Goal: Information Seeking & Learning: Learn about a topic

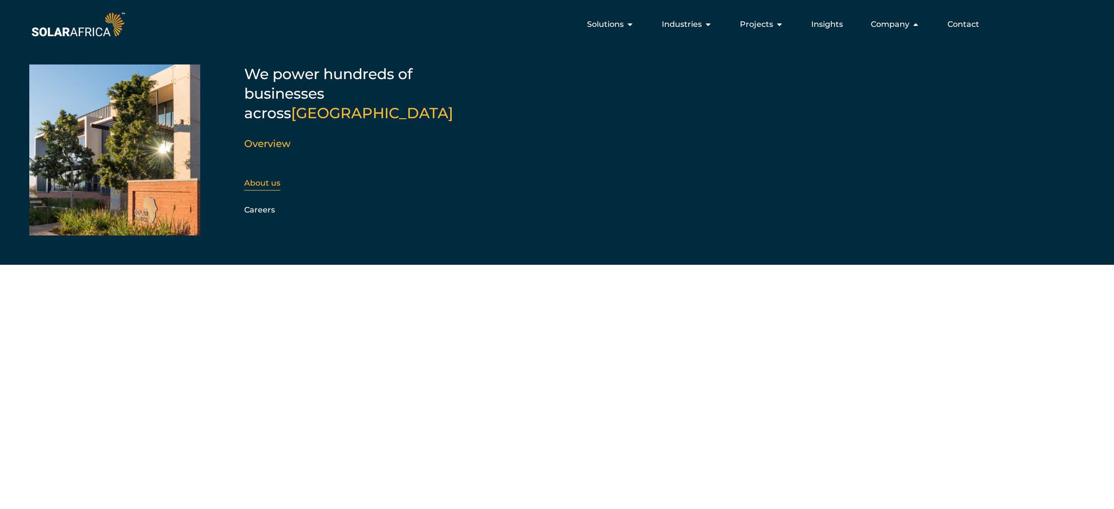
click at [269, 178] on link "About us" at bounding box center [262, 182] width 36 height 9
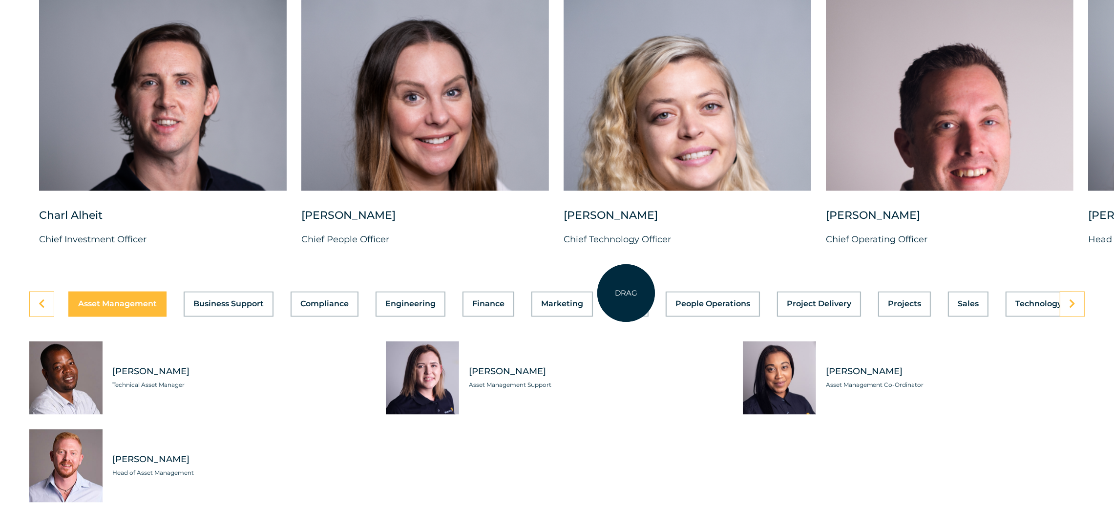
scroll to position [2710, 0]
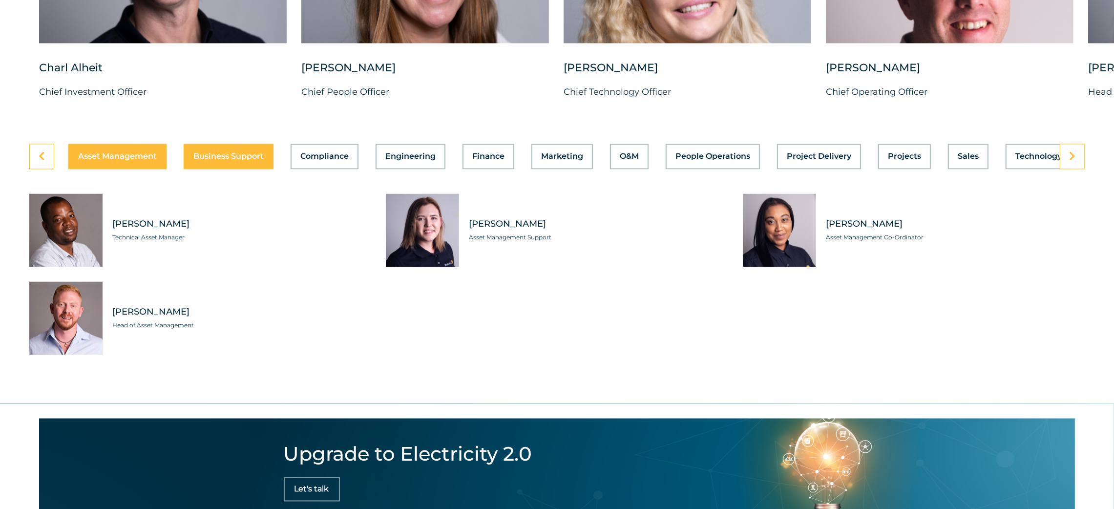
click at [216, 161] on span "Business Support" at bounding box center [228, 157] width 70 height 8
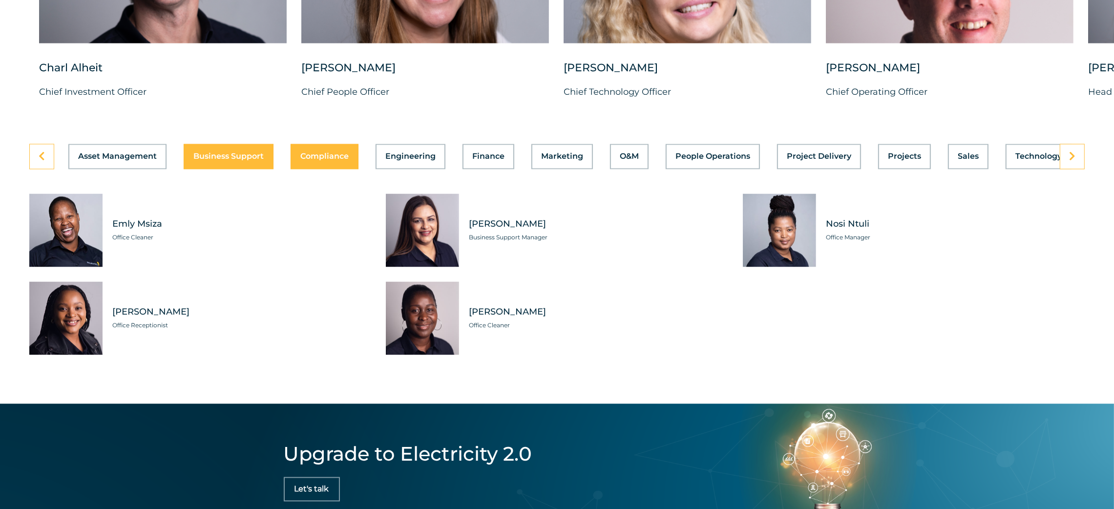
click at [341, 161] on span "Compliance" at bounding box center [324, 157] width 48 height 8
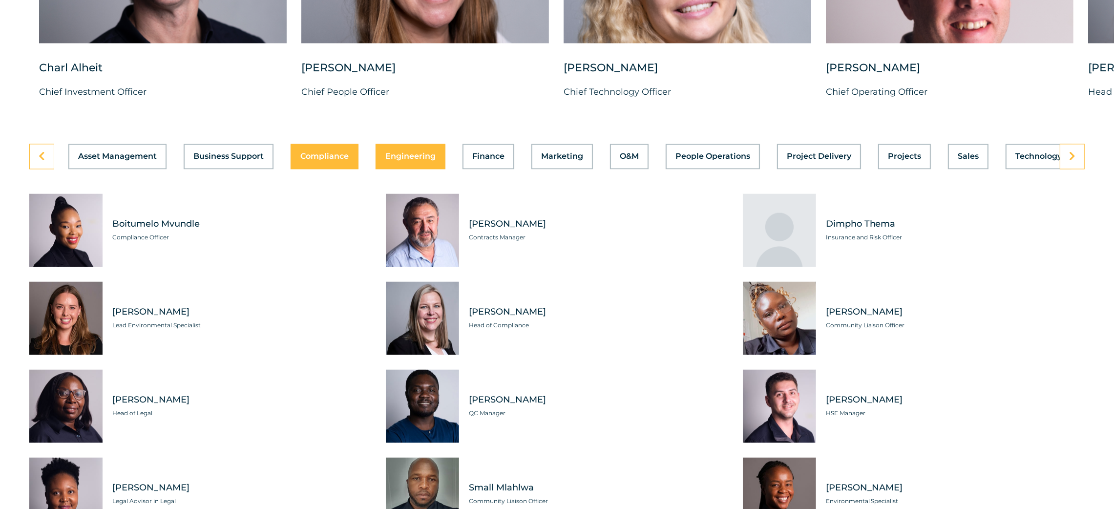
click at [403, 161] on span "Engineering" at bounding box center [410, 157] width 50 height 8
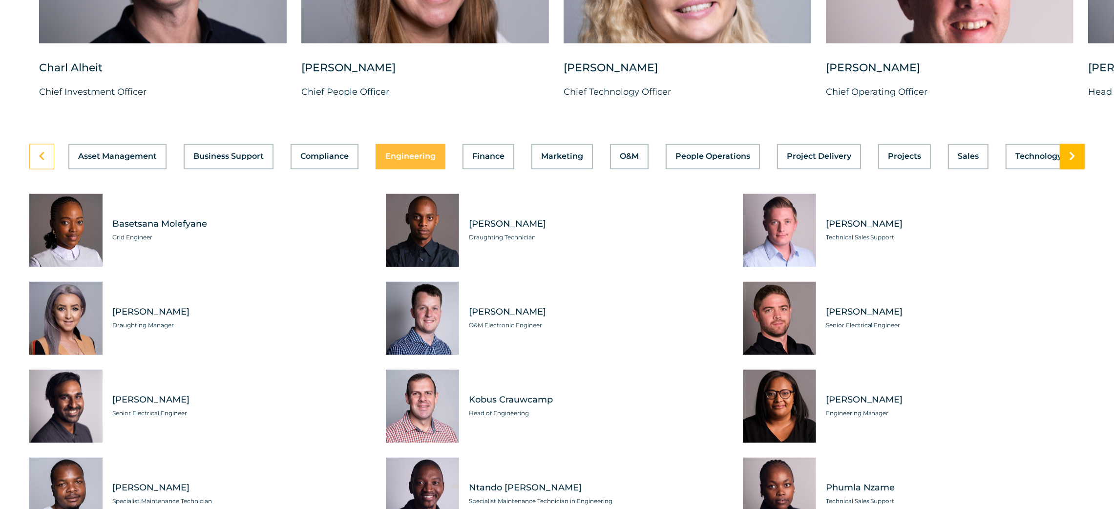
click at [1069, 162] on icon at bounding box center [1072, 157] width 6 height 10
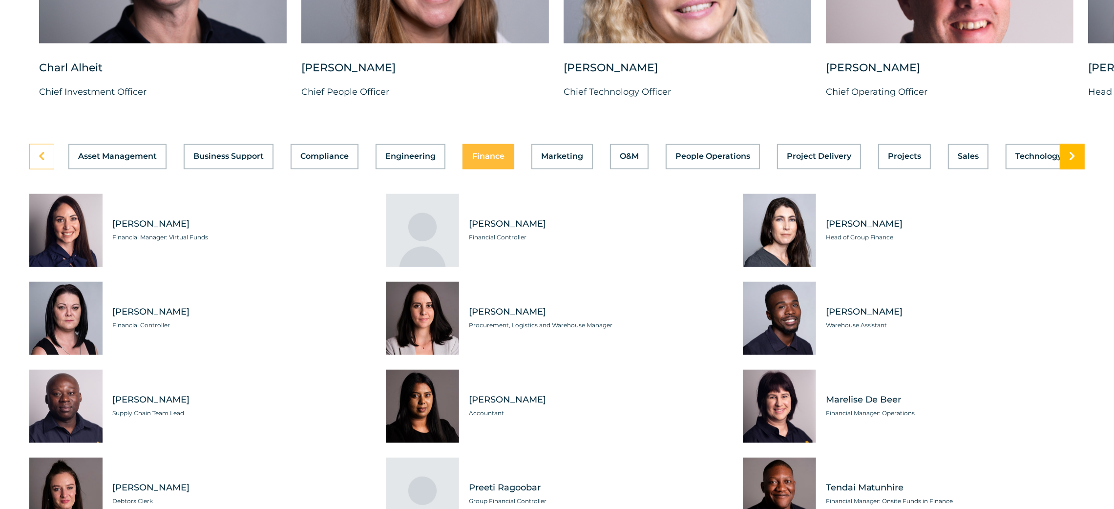
click at [1069, 162] on icon at bounding box center [1072, 157] width 6 height 10
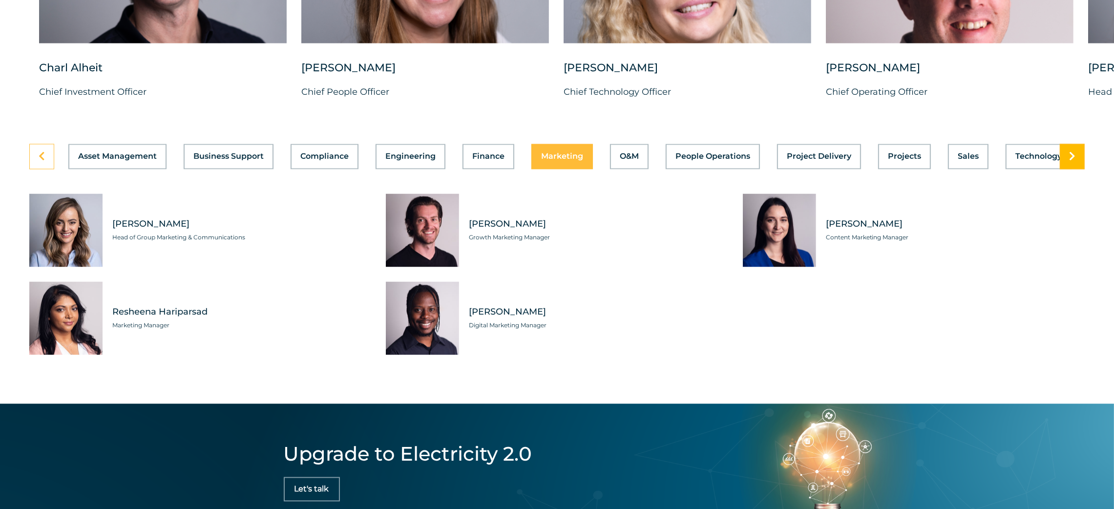
scroll to position [0, 14]
click at [1069, 162] on icon at bounding box center [1072, 157] width 6 height 10
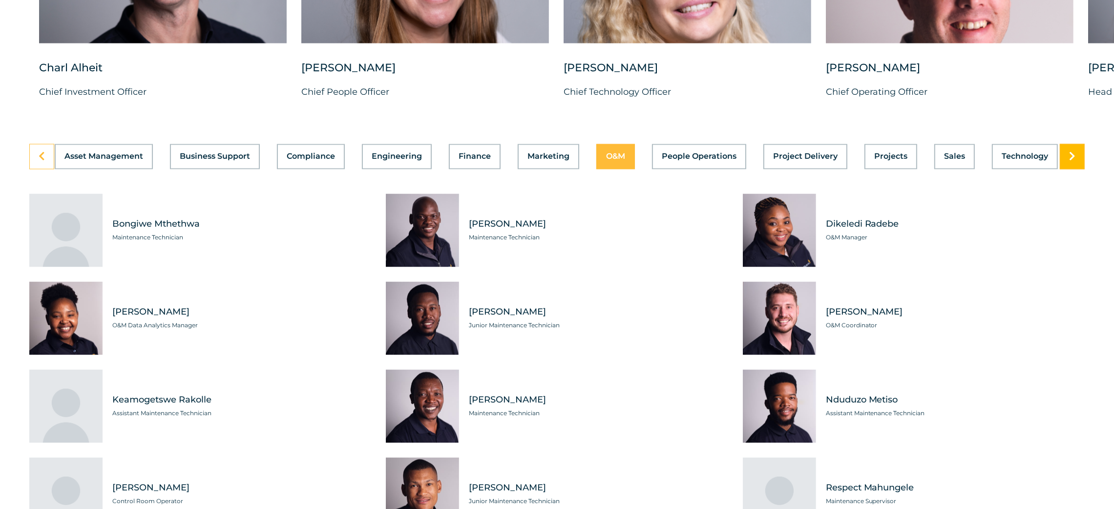
click at [1067, 169] on link at bounding box center [1072, 156] width 25 height 25
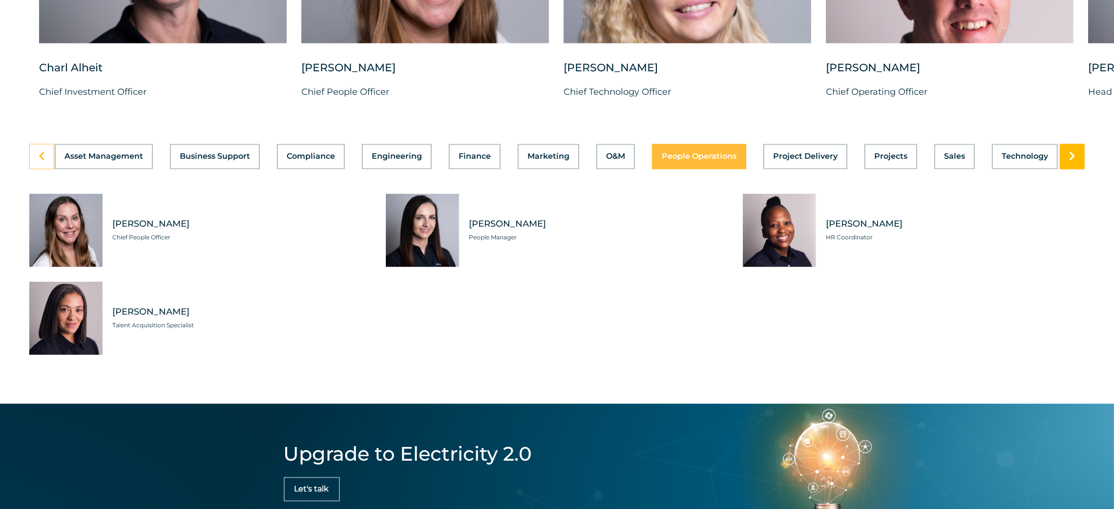
click at [1067, 169] on link at bounding box center [1072, 156] width 25 height 25
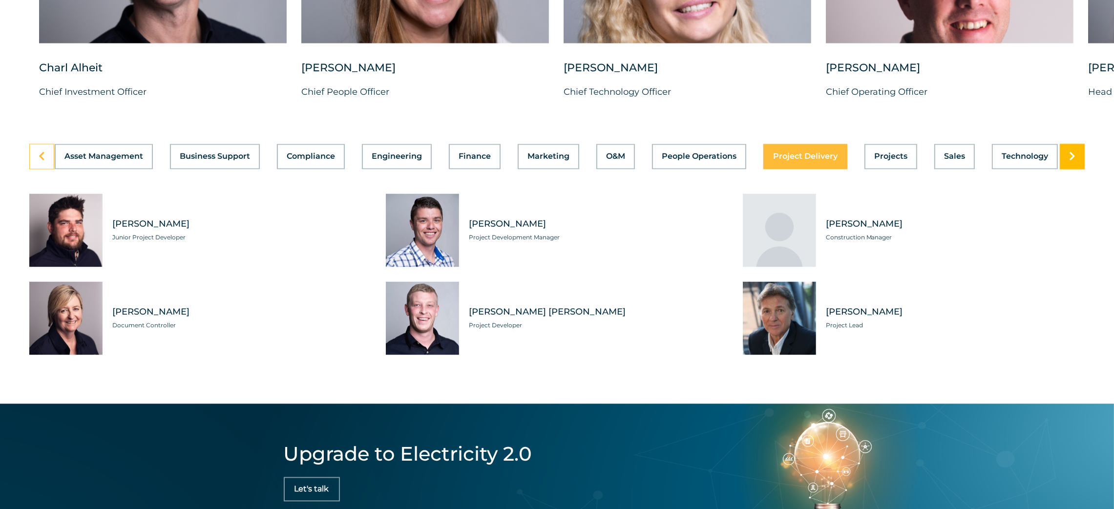
click at [1067, 169] on link at bounding box center [1072, 156] width 25 height 25
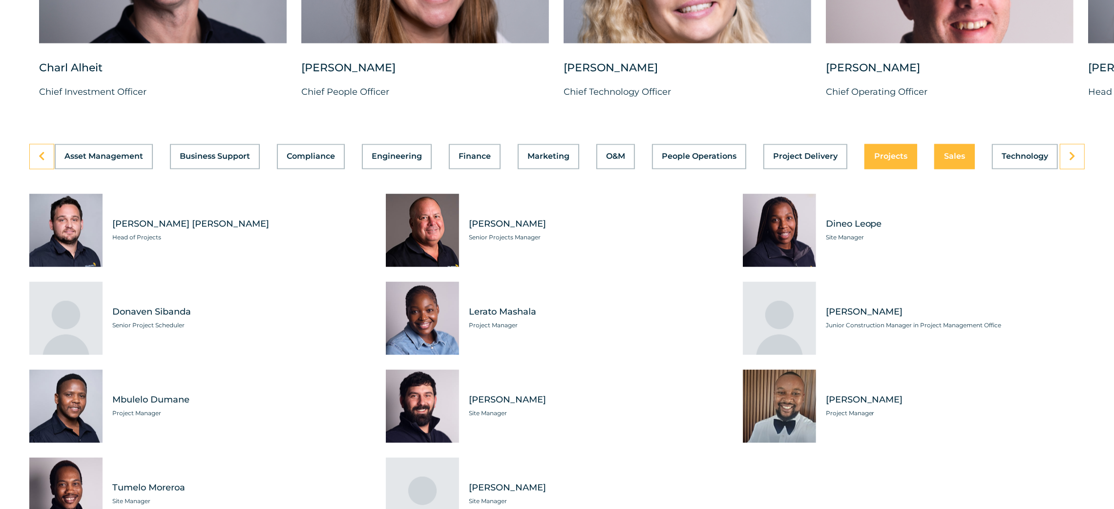
click at [944, 161] on span "Sales" at bounding box center [954, 157] width 21 height 8
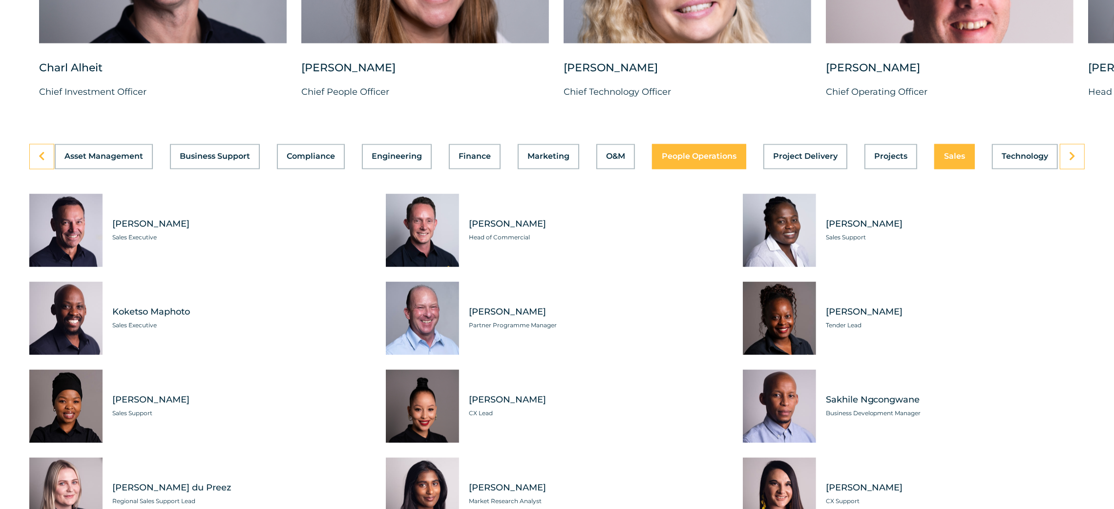
click at [667, 161] on span "People Operations" at bounding box center [699, 157] width 75 height 8
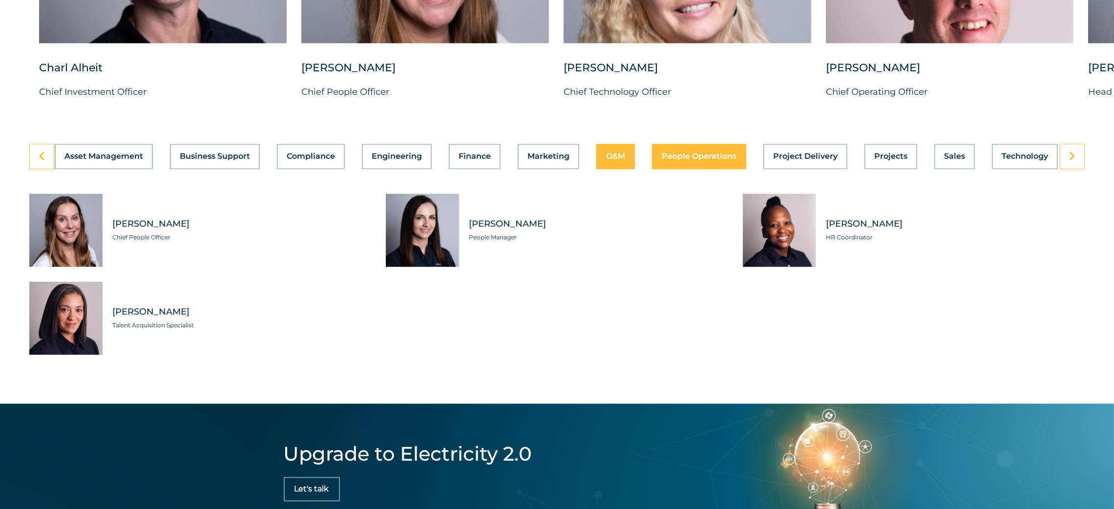
click at [607, 161] on span "O&M" at bounding box center [615, 157] width 19 height 8
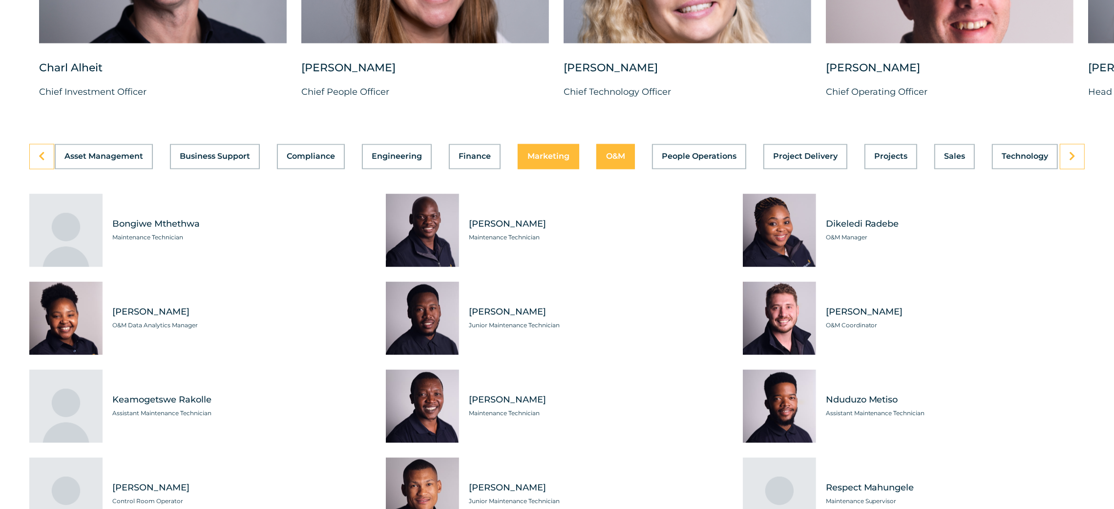
click at [550, 161] on span "Marketing" at bounding box center [548, 157] width 42 height 8
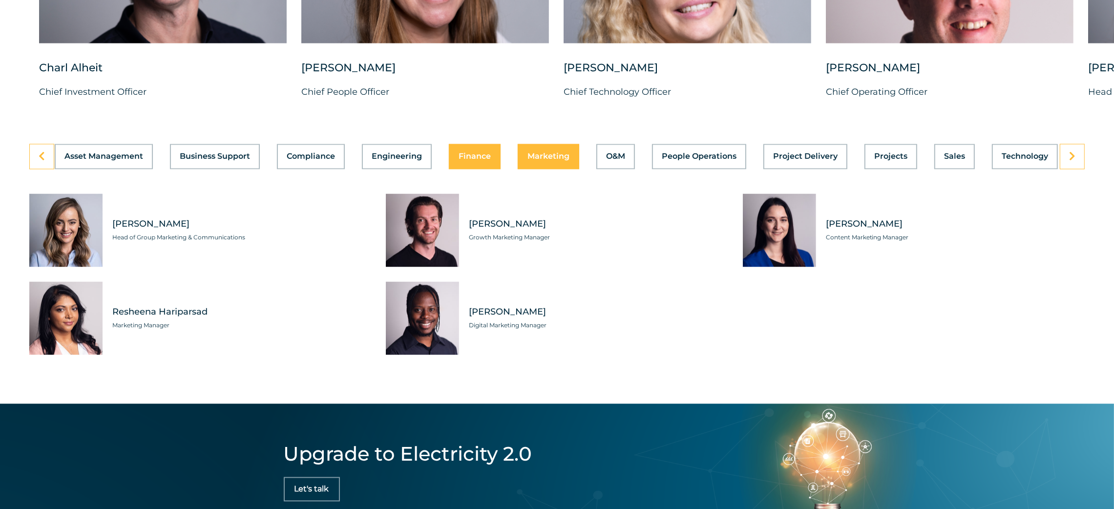
click at [472, 161] on span "Finance" at bounding box center [475, 157] width 32 height 8
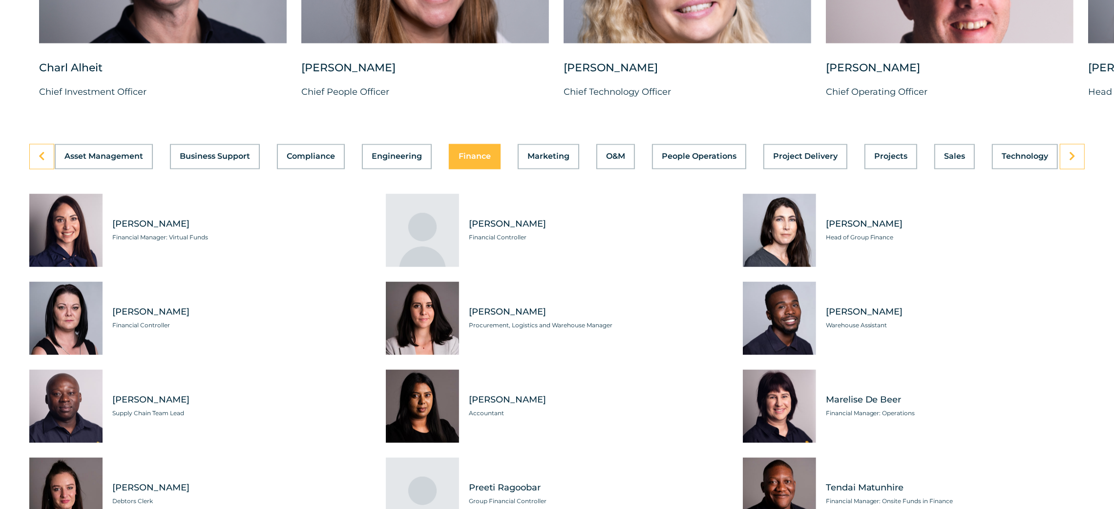
scroll to position [0, 0]
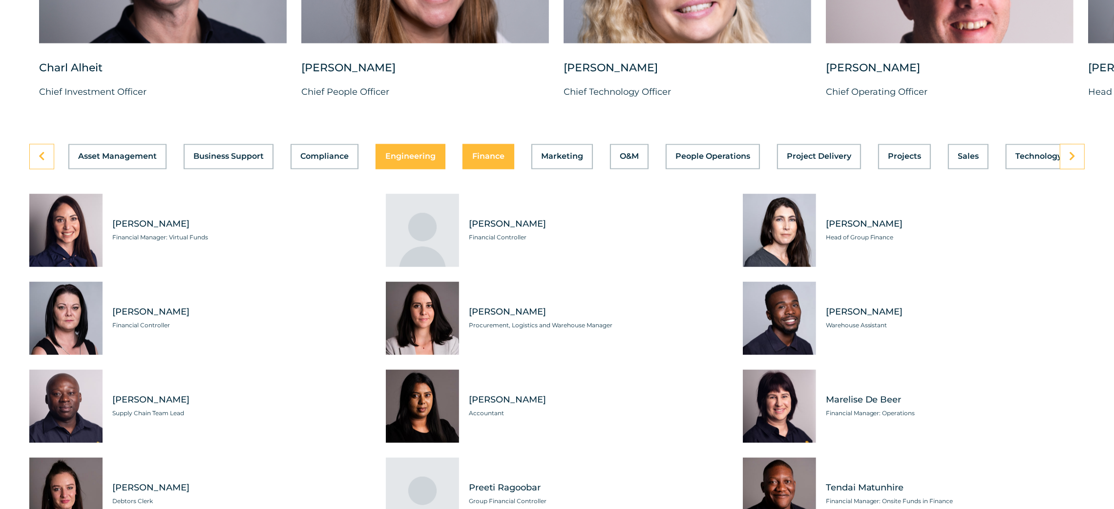
click at [425, 161] on span "Engineering" at bounding box center [410, 157] width 50 height 8
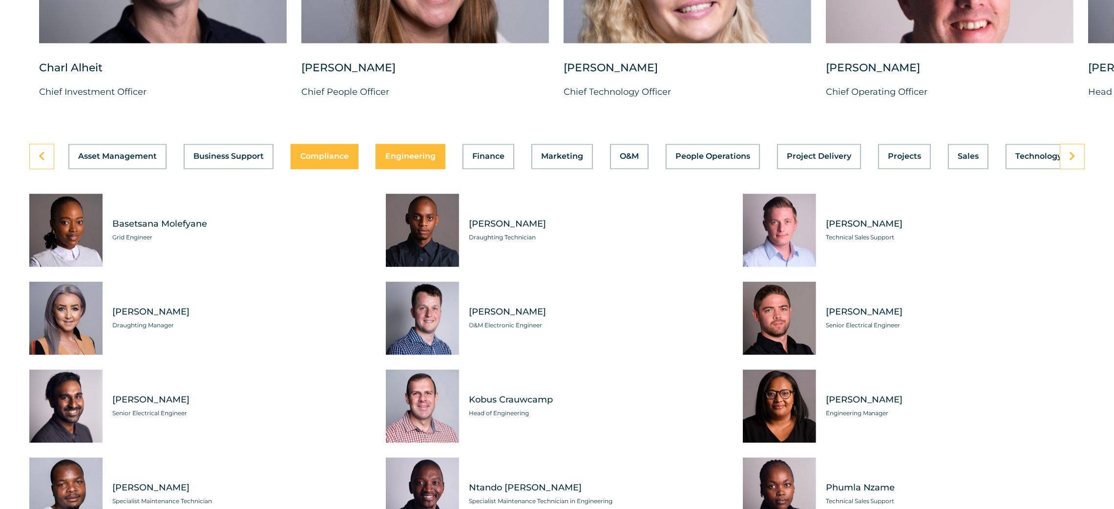
click at [333, 161] on span "Compliance" at bounding box center [324, 157] width 48 height 8
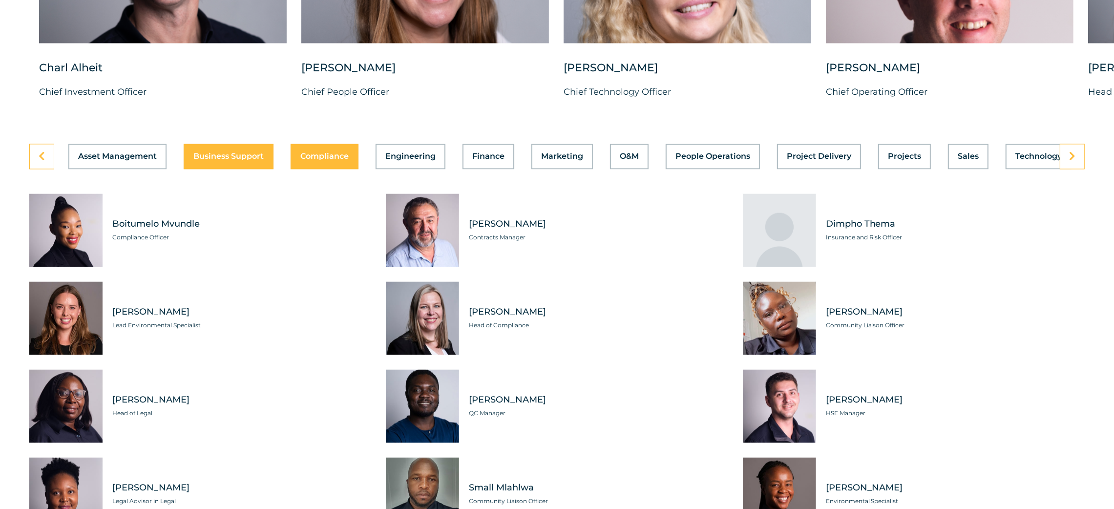
click at [230, 161] on span "Business Support" at bounding box center [228, 157] width 70 height 8
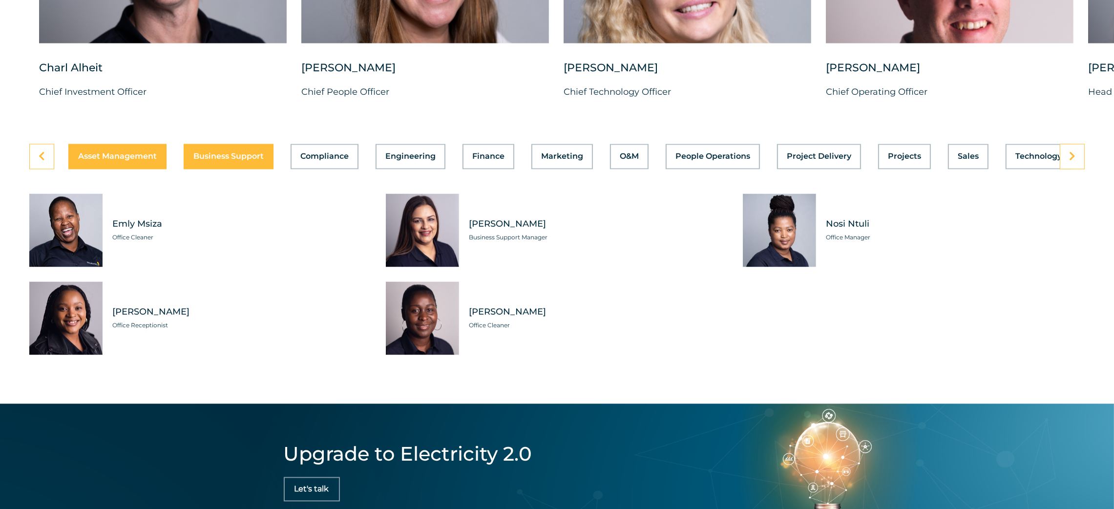
click at [119, 161] on span "Asset Management" at bounding box center [117, 157] width 79 height 8
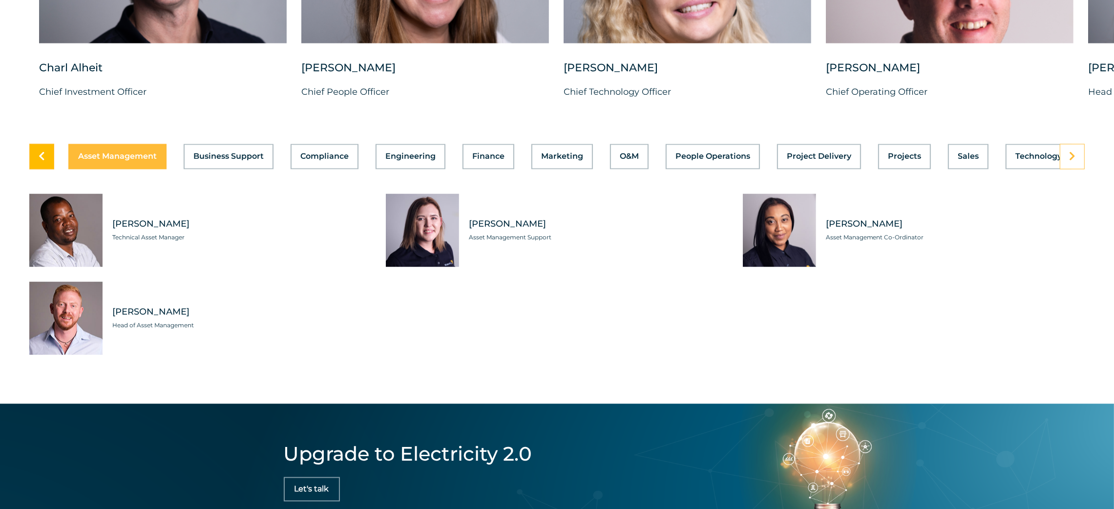
click at [43, 162] on icon at bounding box center [42, 157] width 6 height 10
click at [223, 161] on span "Business Support" at bounding box center [228, 157] width 70 height 8
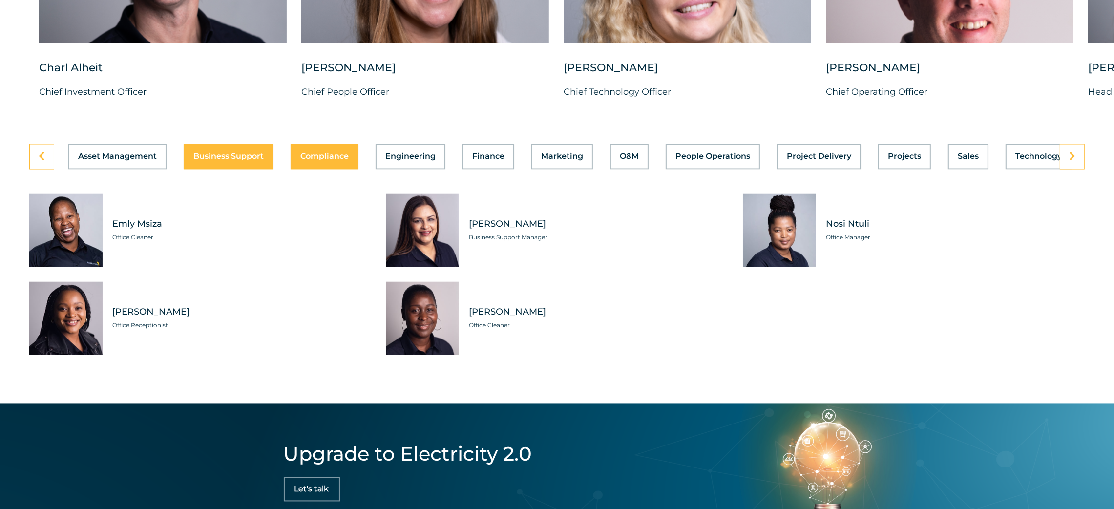
drag, startPoint x: 319, startPoint y: 175, endPoint x: 348, endPoint y: 178, distance: 29.0
click at [326, 169] on div "Asset Management Business Support Compliance Engineering Finance Marketing O&M …" at bounding box center [556, 156] width 1055 height 25
click at [409, 161] on span "Engineering" at bounding box center [410, 157] width 50 height 8
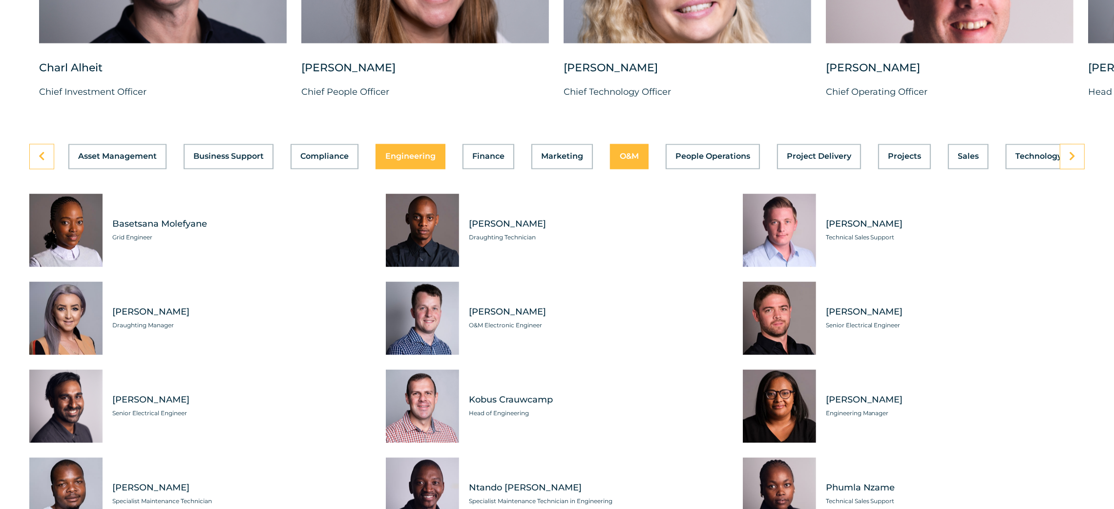
click at [628, 169] on div "Asset Management Business Support Compliance Engineering Finance Marketing O&M …" at bounding box center [556, 156] width 1055 height 25
click at [625, 169] on button "O&M" at bounding box center [629, 156] width 39 height 25
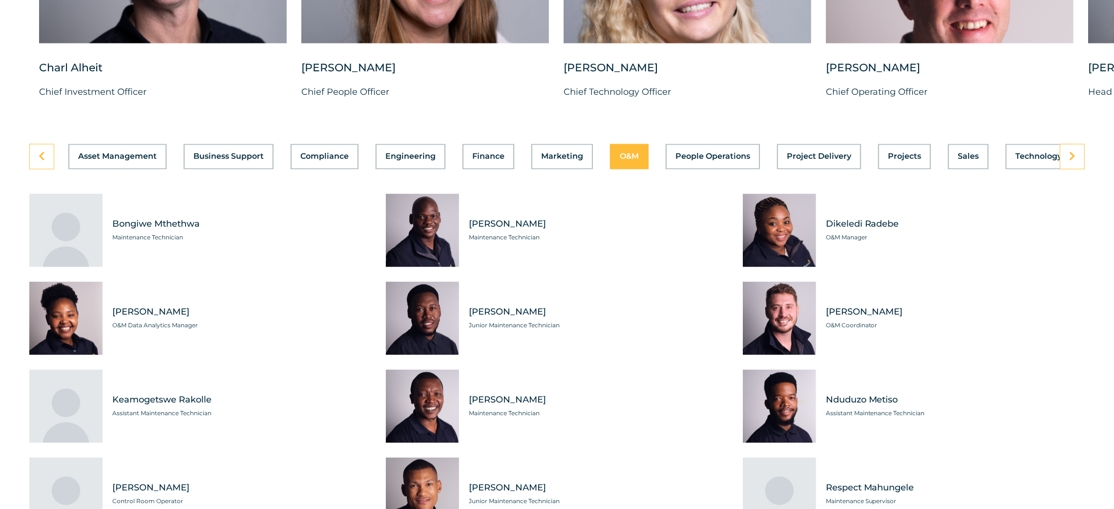
scroll to position [0, 14]
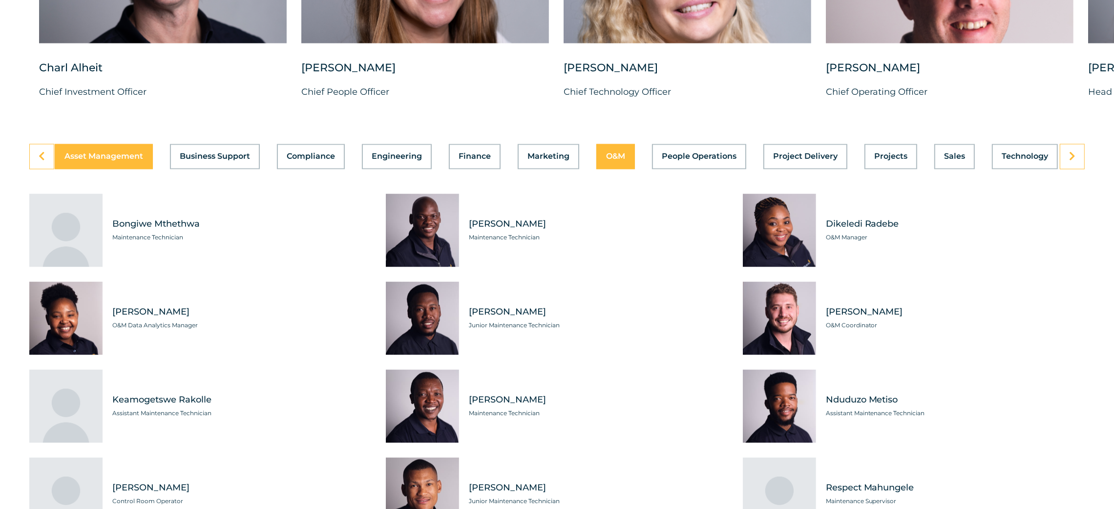
click at [104, 161] on span "Asset Management" at bounding box center [103, 157] width 79 height 8
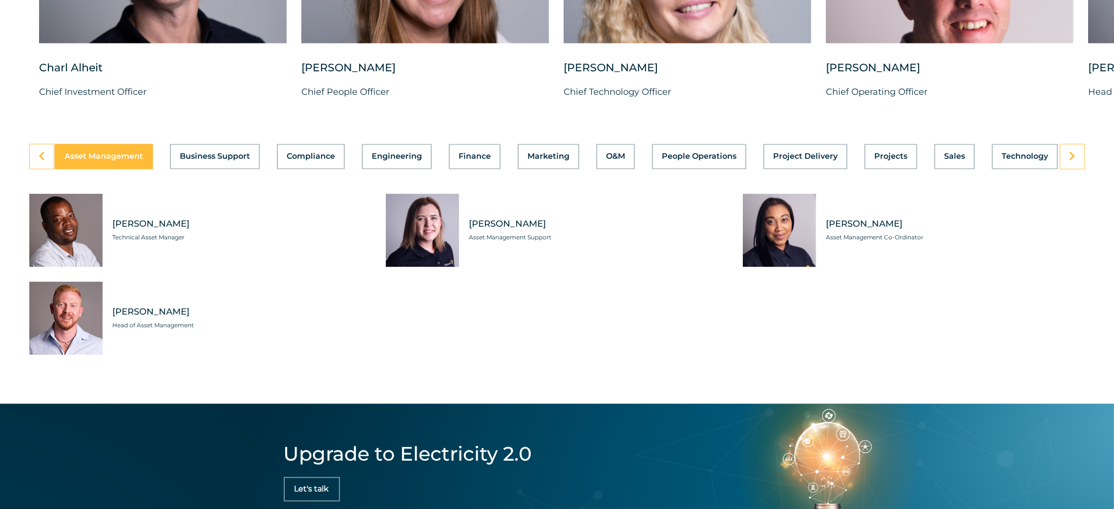
scroll to position [0, 0]
